Goal: Check status: Check status

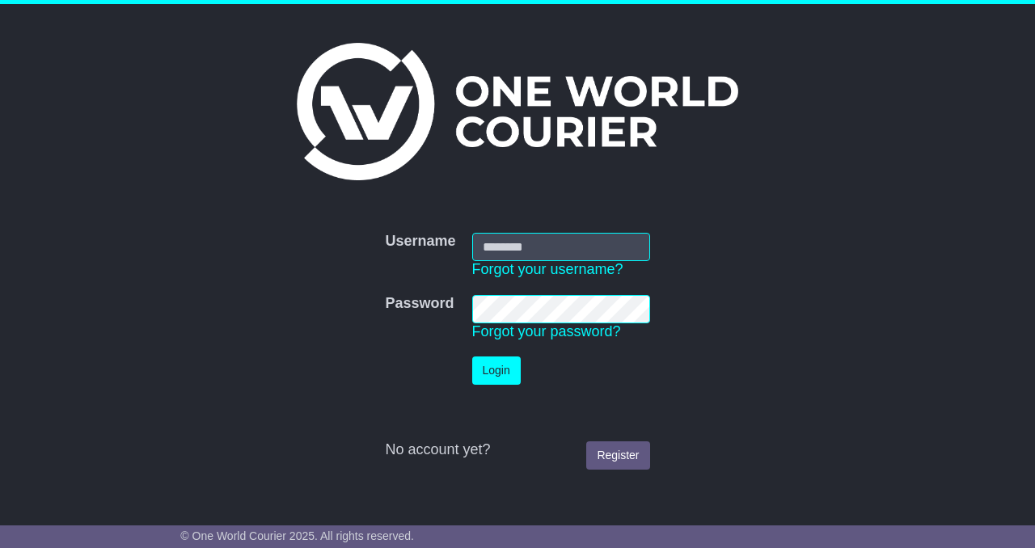
type input "**********"
click at [495, 384] on button "Login" at bounding box center [496, 371] width 49 height 28
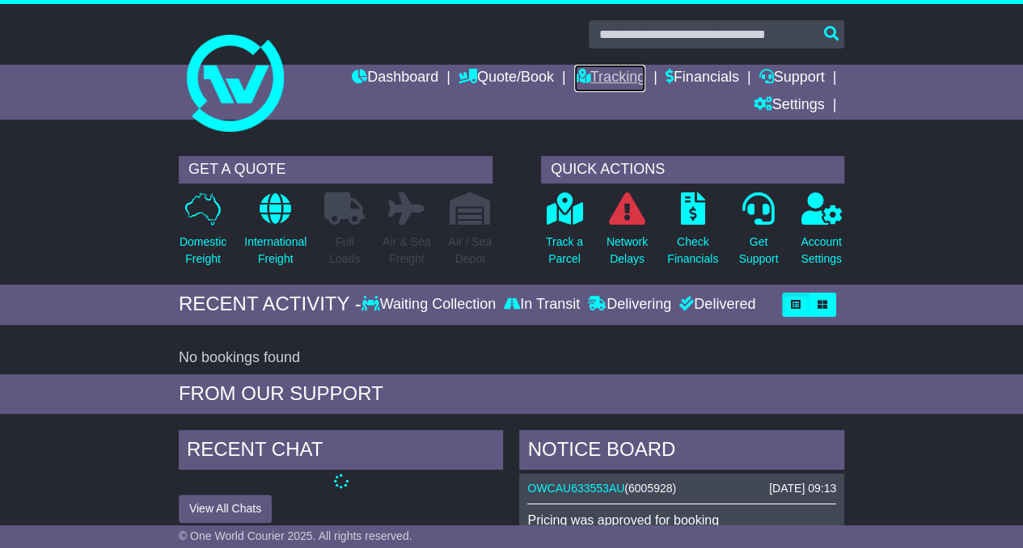
click at [595, 74] on link "Tracking" at bounding box center [609, 78] width 71 height 27
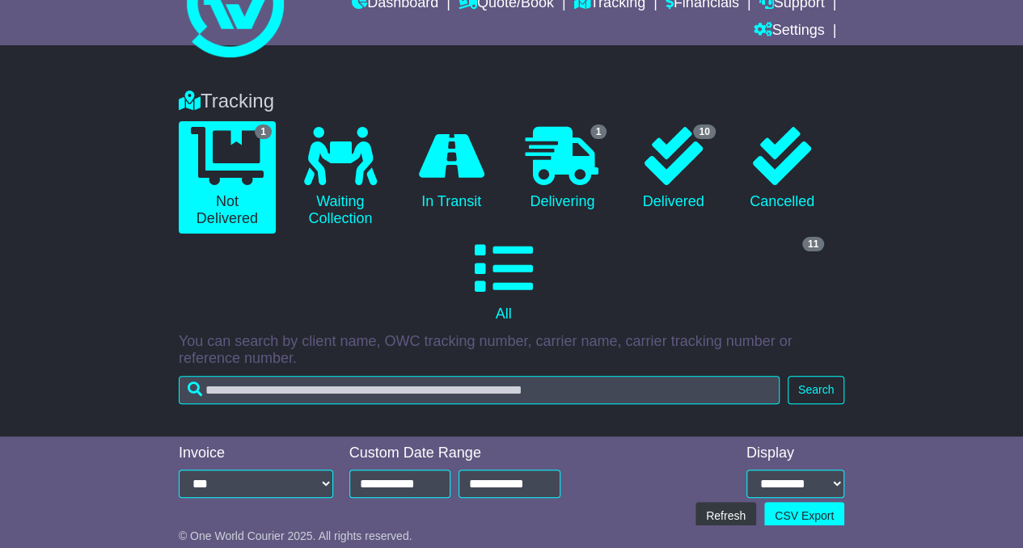
scroll to position [61, 0]
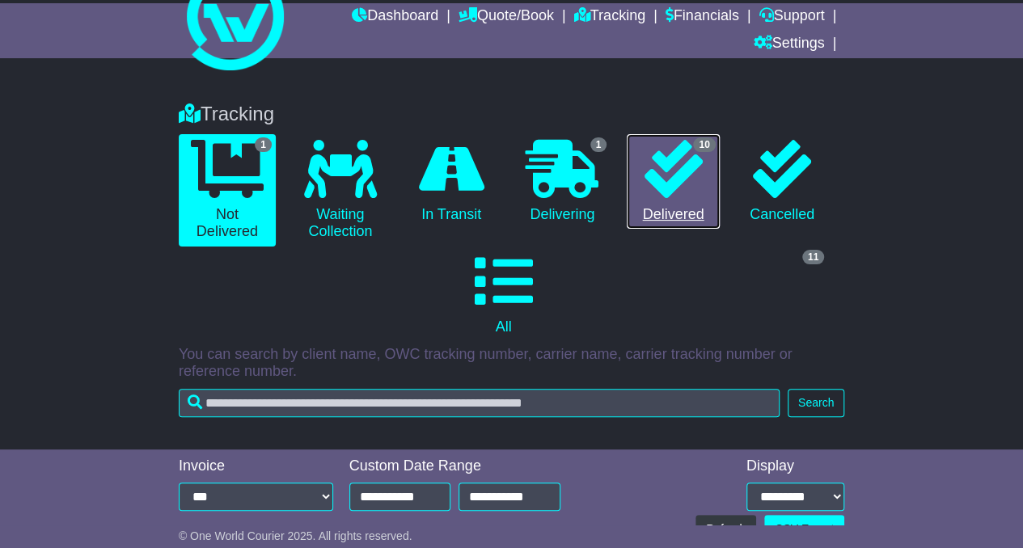
click at [657, 185] on icon at bounding box center [673, 169] width 58 height 58
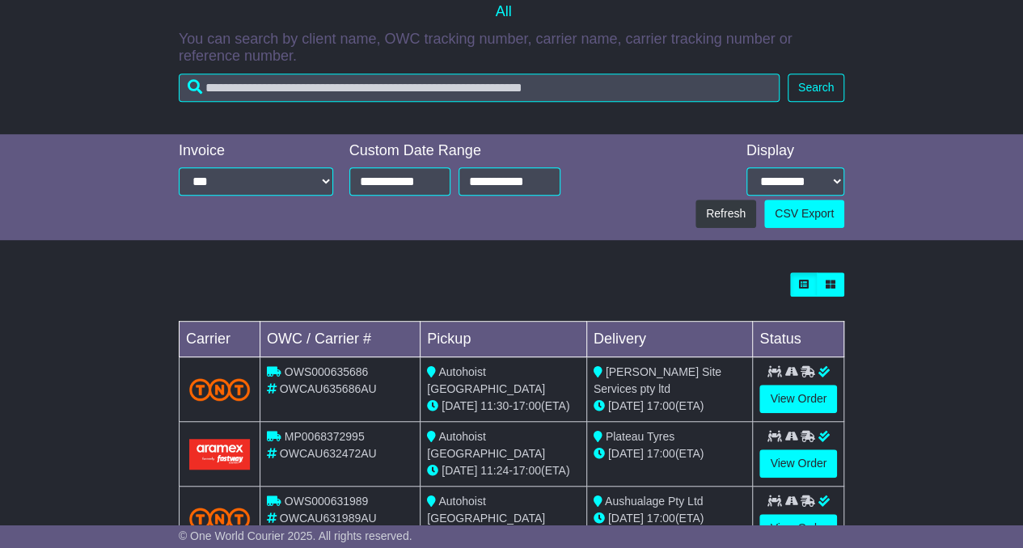
scroll to position [380, 0]
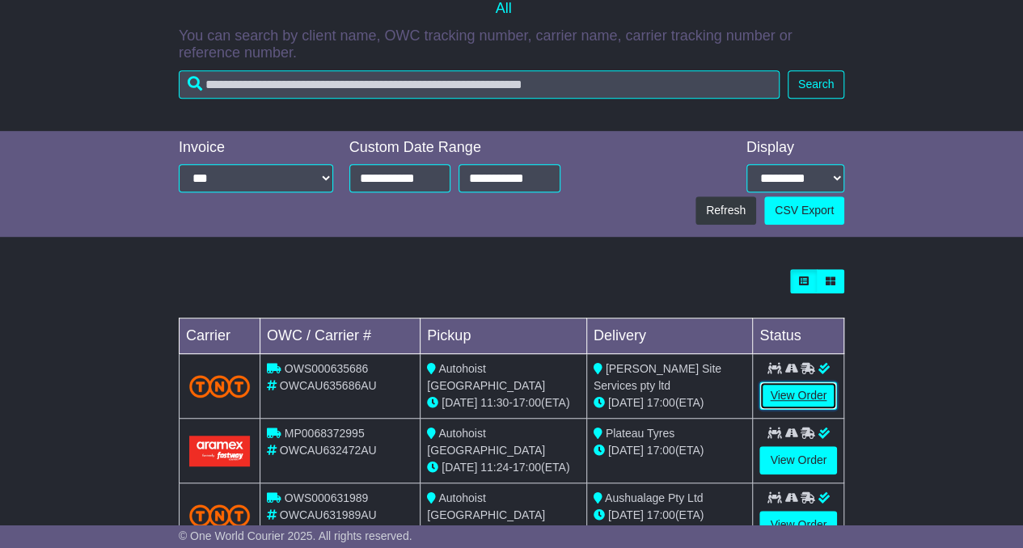
click at [788, 396] on link "View Order" at bounding box center [798, 396] width 78 height 28
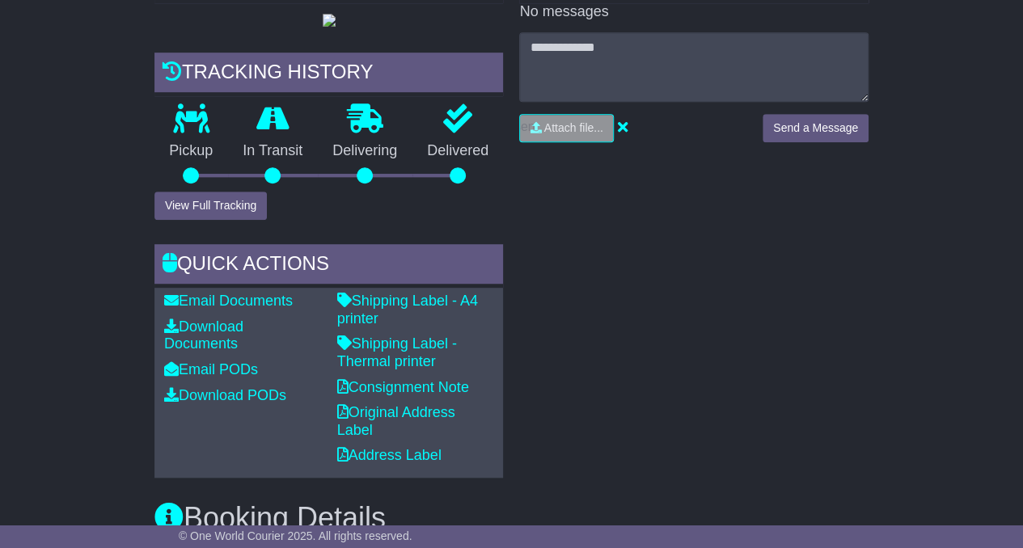
scroll to position [446, 0]
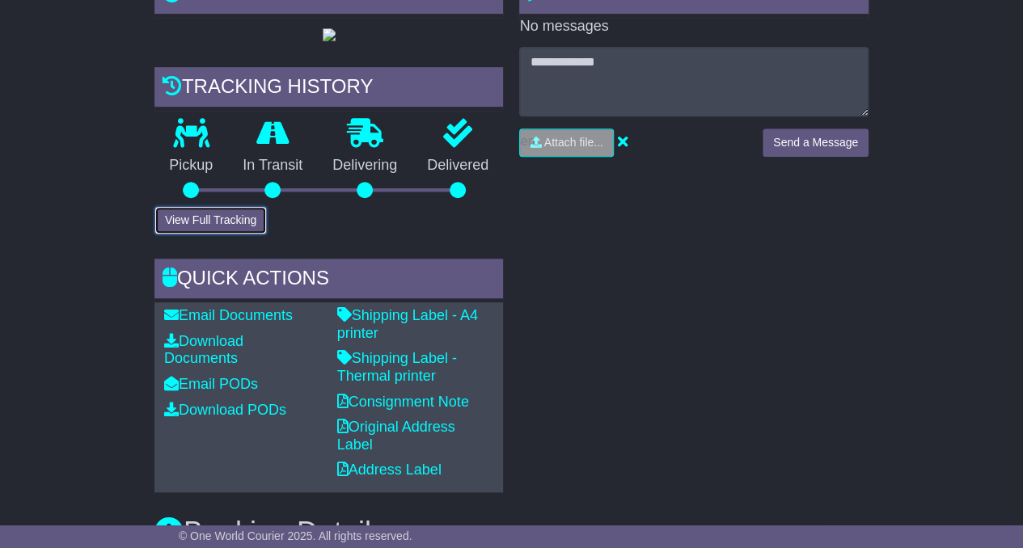
click at [236, 235] on button "View Full Tracking" at bounding box center [210, 220] width 112 height 28
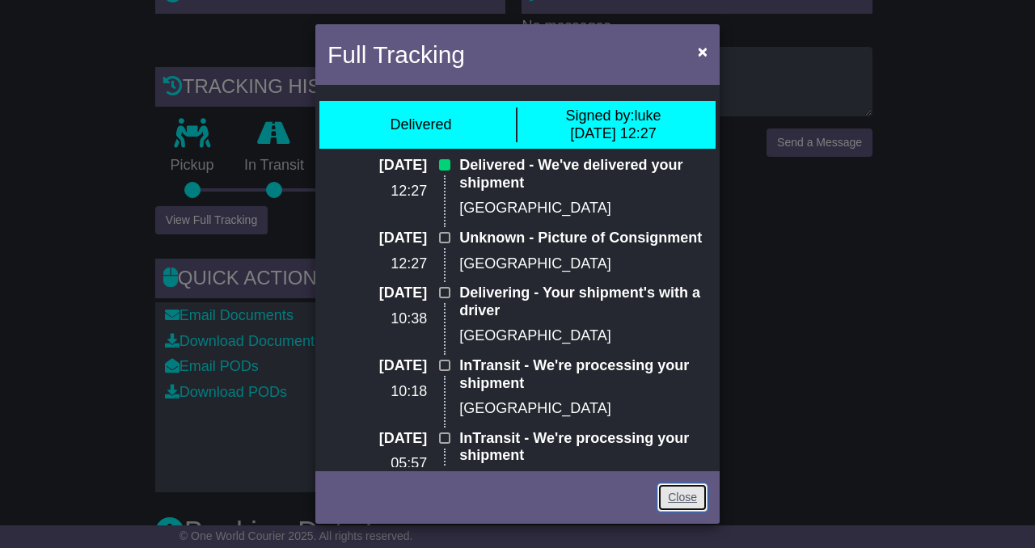
click at [668, 486] on link "Close" at bounding box center [682, 498] width 50 height 28
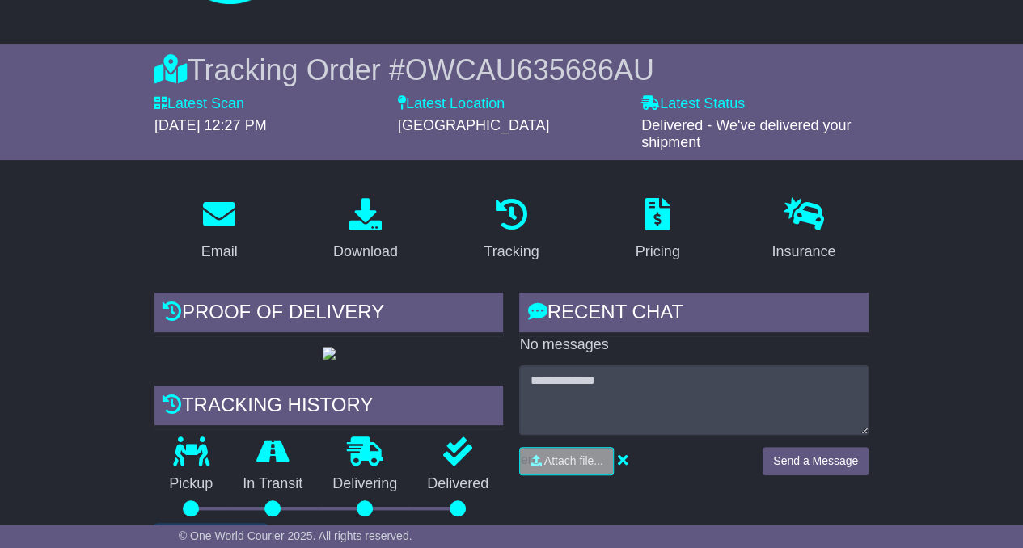
scroll to position [0, 0]
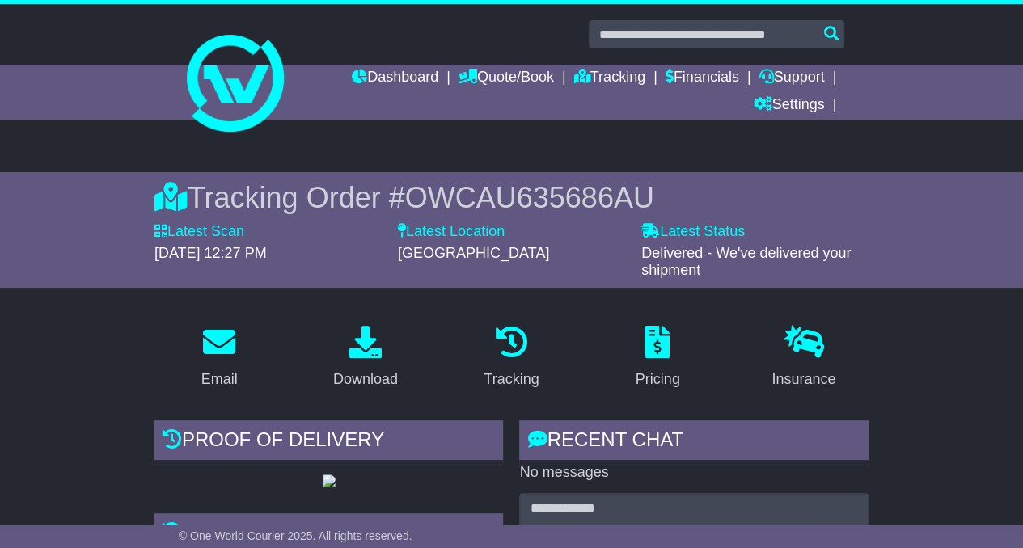
click at [501, 192] on span "OWCAU635686AU" at bounding box center [529, 197] width 249 height 33
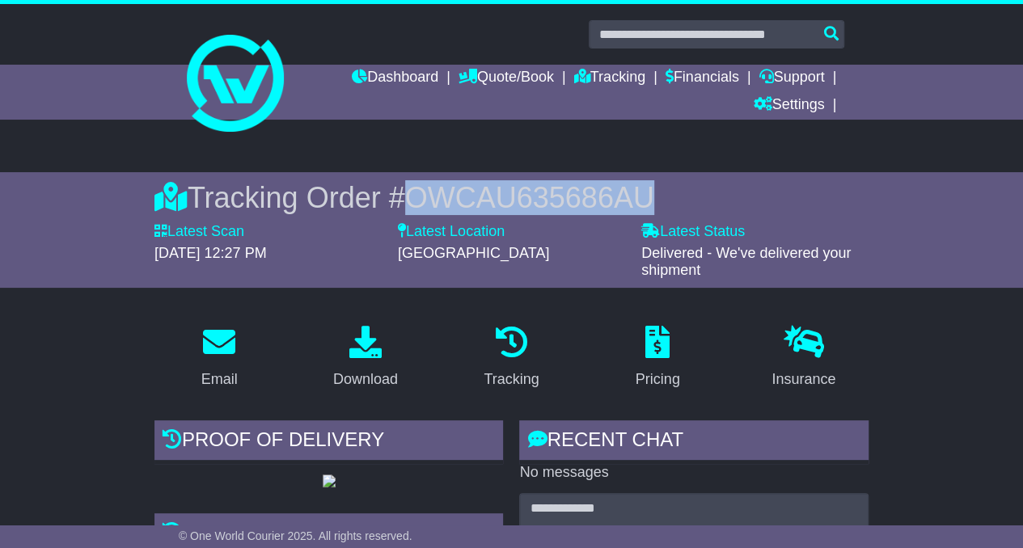
click at [501, 192] on span "OWCAU635686AU" at bounding box center [529, 197] width 249 height 33
copy span "OWCAU635686AU"
